Goal: Task Accomplishment & Management: Manage account settings

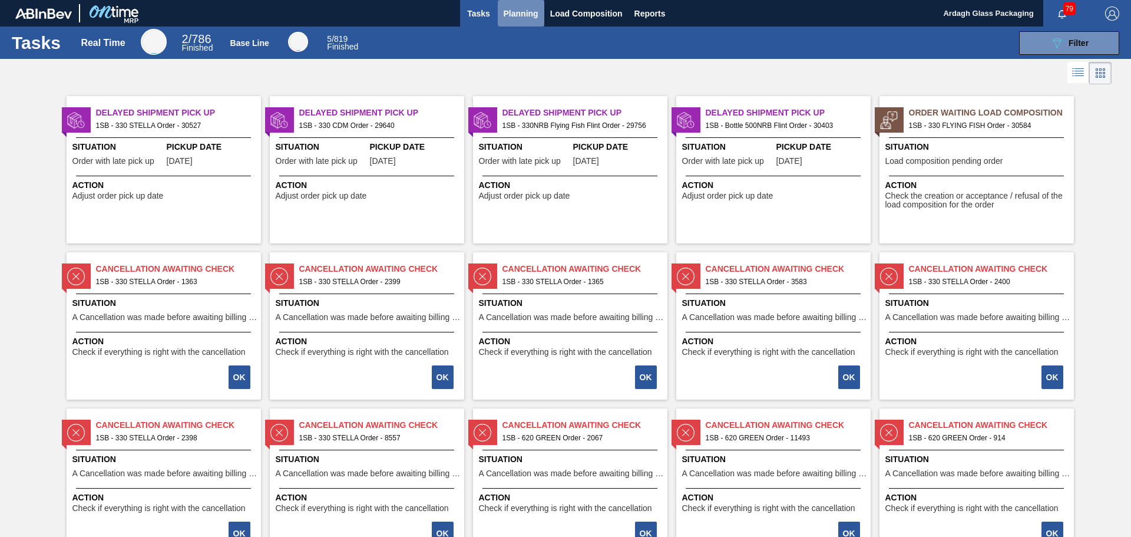
click at [516, 17] on span "Planning" at bounding box center [521, 13] width 35 height 14
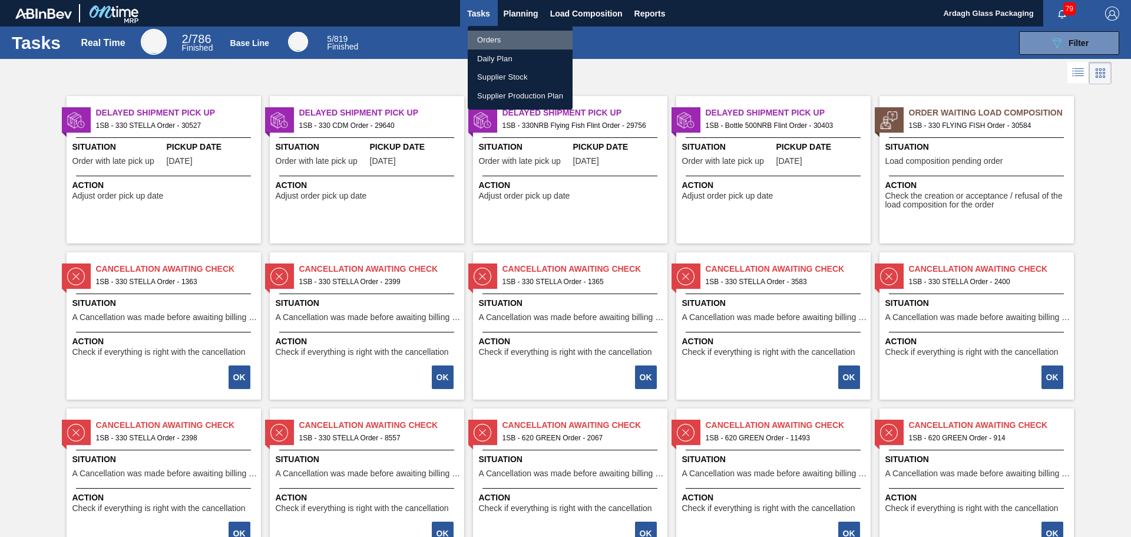
click at [524, 42] on li "Orders" at bounding box center [520, 40] width 105 height 19
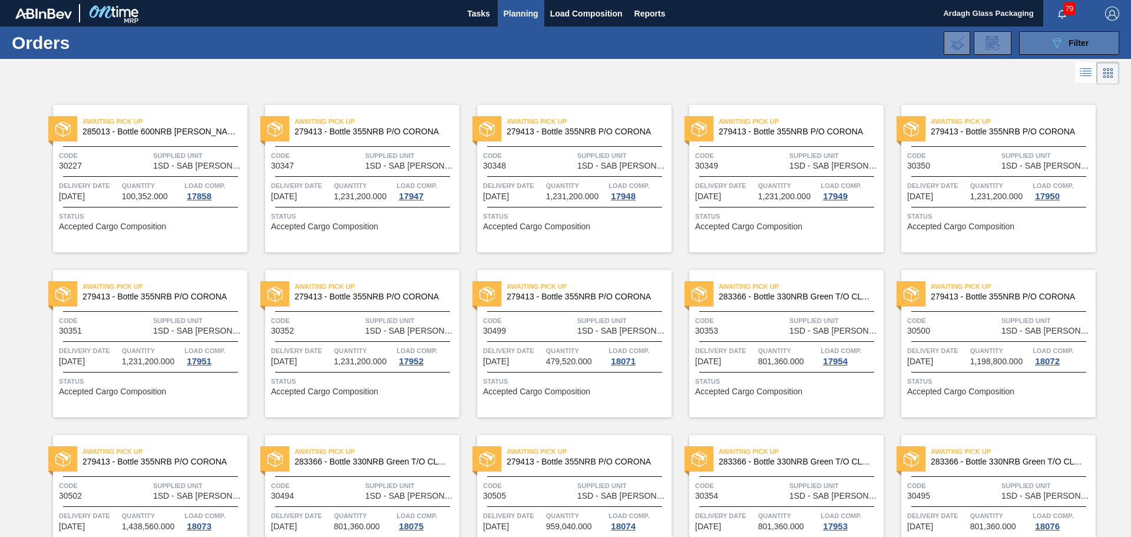
click at [1052, 43] on icon "089F7B8B-B2A5-4AFE-B5C0-19BA573D28AC" at bounding box center [1057, 43] width 14 height 14
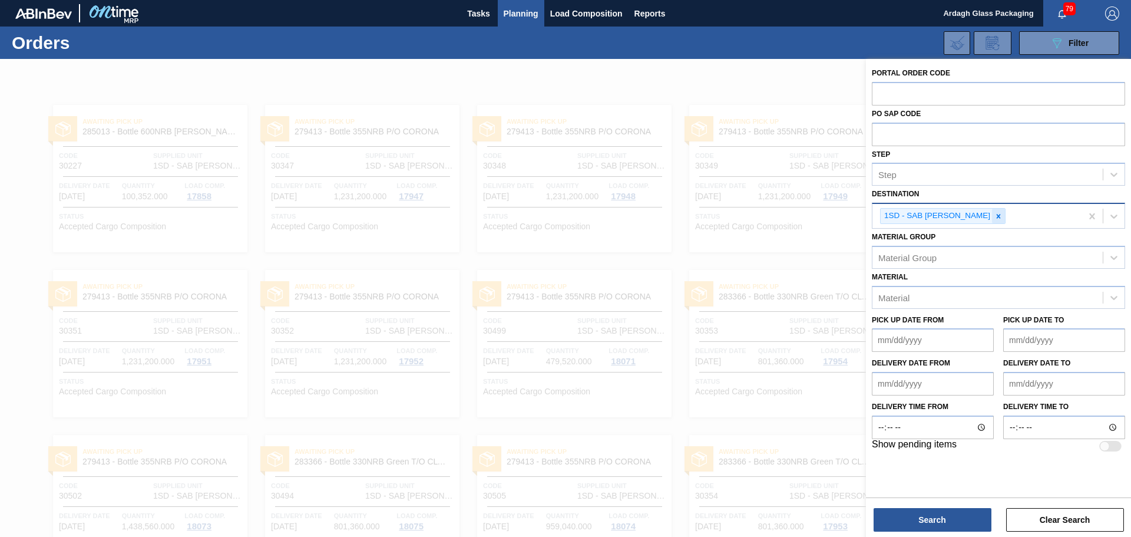
click at [995, 216] on icon at bounding box center [999, 216] width 8 height 8
click at [1114, 216] on icon at bounding box center [1114, 215] width 7 height 4
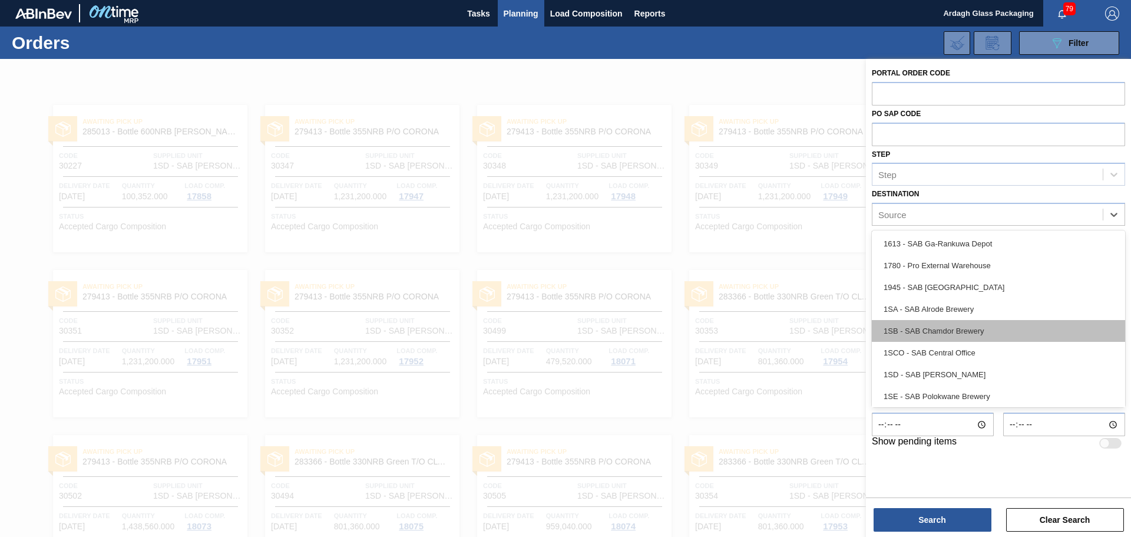
click at [960, 324] on div "1SB - SAB Chamdor Brewery" at bounding box center [998, 331] width 253 height 22
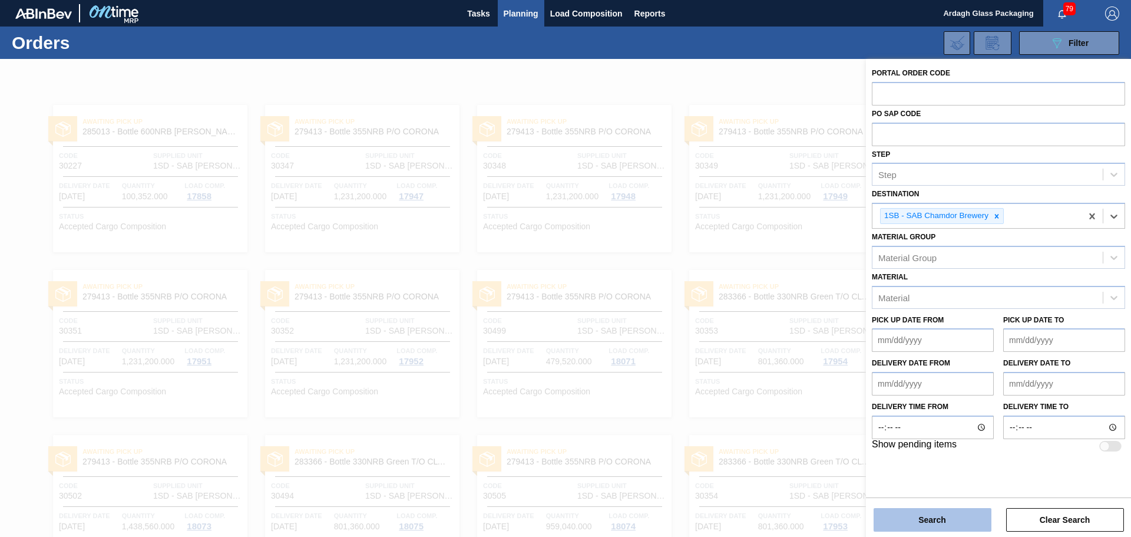
click at [898, 530] on button "Search" at bounding box center [933, 520] width 118 height 24
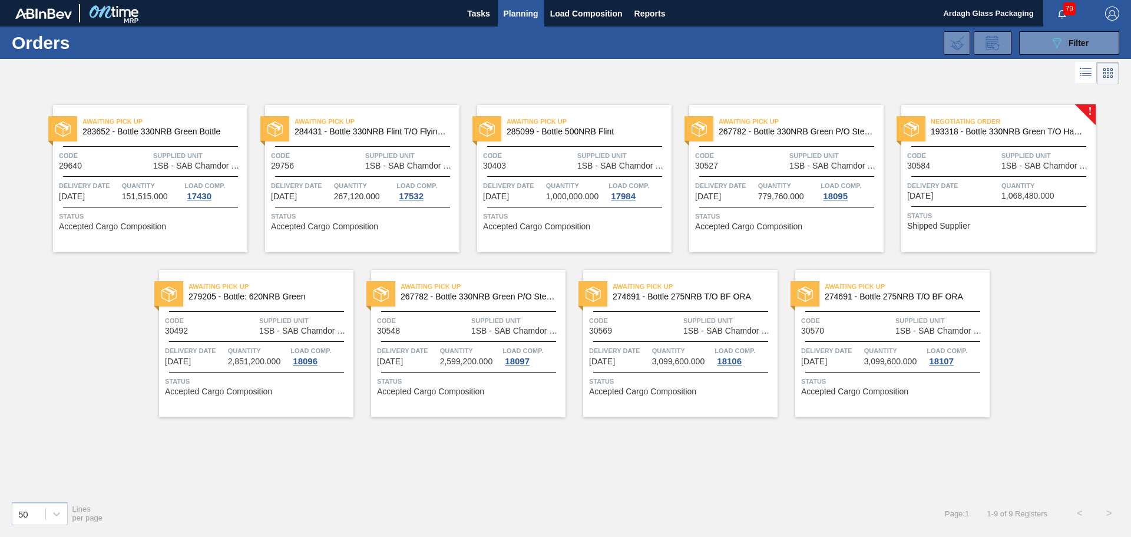
click at [1090, 106] on div "Negotiating Order 193318 - Bottle 330NRB Green T/O Handi Fly Fish Code 30584 Su…" at bounding box center [998, 178] width 194 height 147
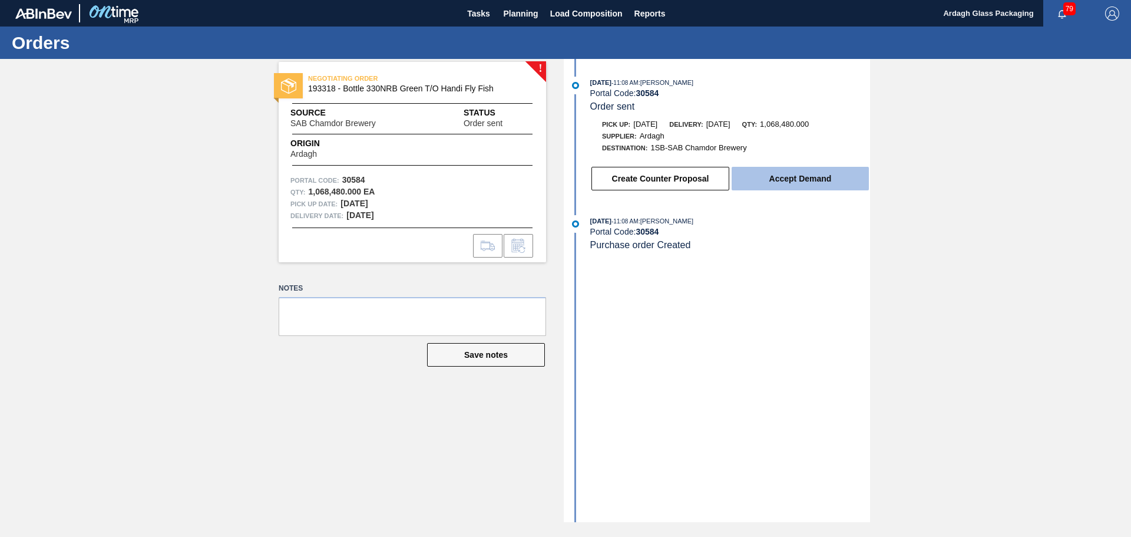
click at [783, 174] on button "Accept Demand" at bounding box center [800, 179] width 137 height 24
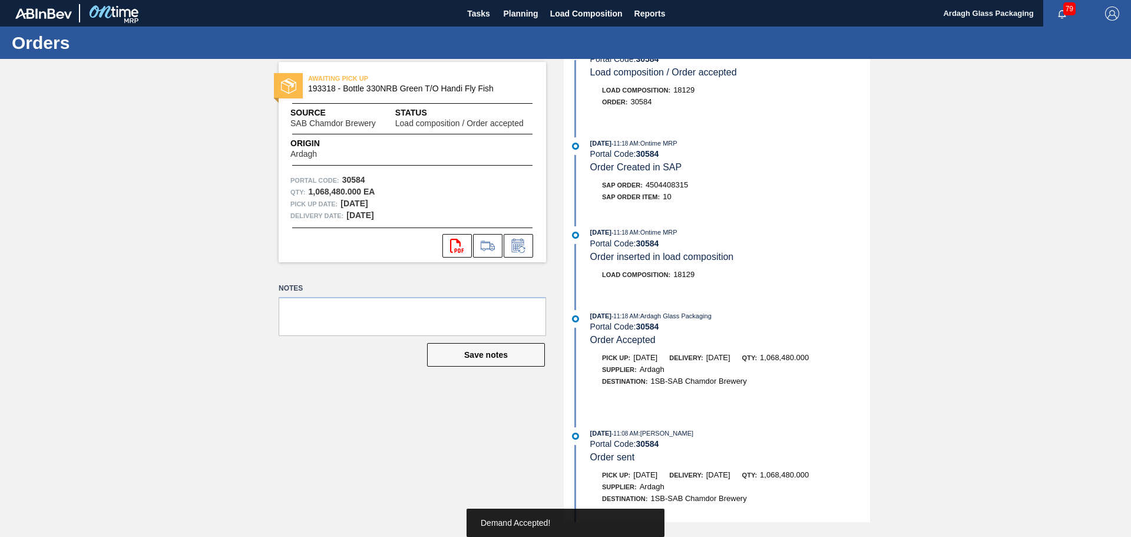
scroll to position [94, 0]
